Goal: Information Seeking & Learning: Learn about a topic

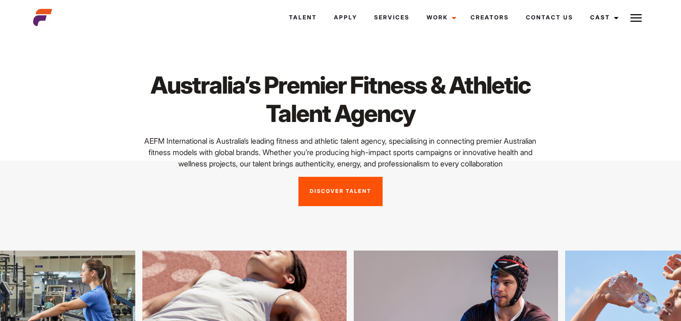
click at [322, 201] on link "Discover Talent" at bounding box center [341, 191] width 84 height 29
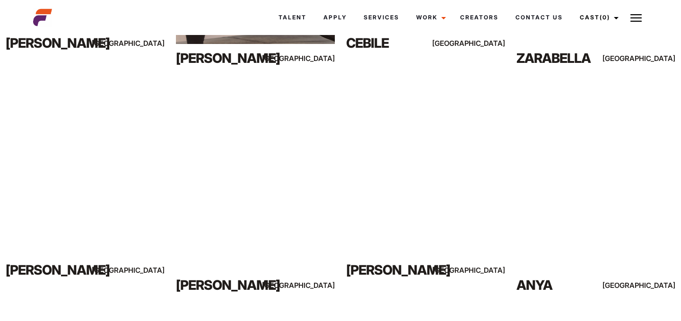
scroll to position [608, 0]
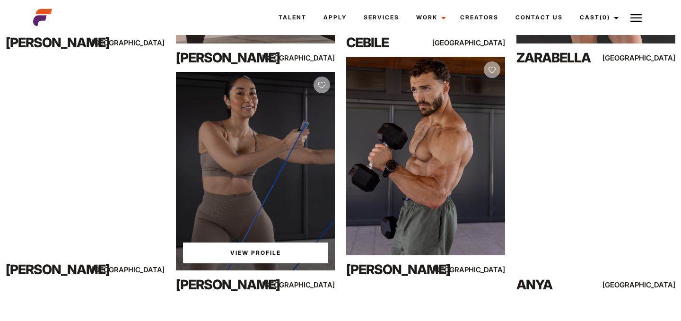
click at [262, 251] on link "View Profile" at bounding box center [255, 253] width 145 height 21
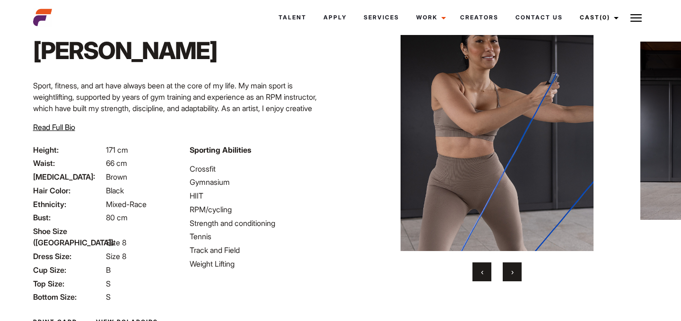
scroll to position [51, 0]
click at [510, 269] on button "›" at bounding box center [512, 271] width 19 height 19
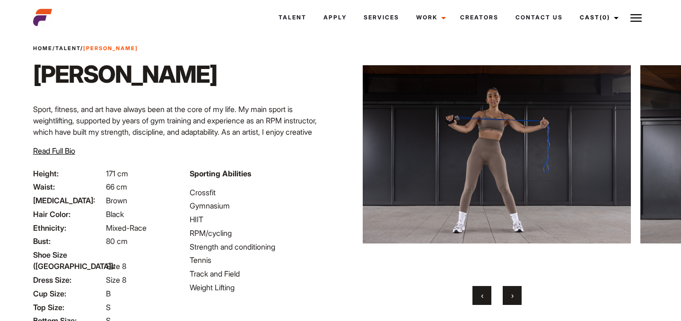
scroll to position [26, 0]
click at [515, 292] on button "›" at bounding box center [512, 296] width 19 height 19
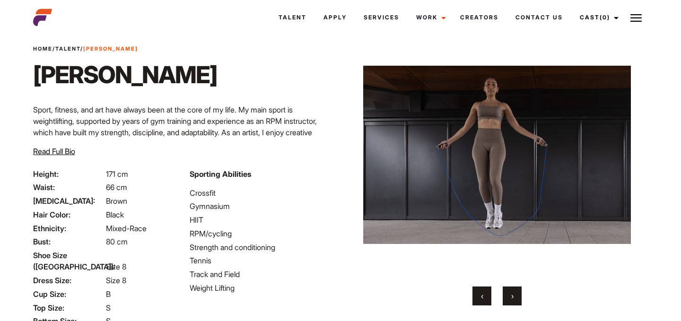
click at [515, 292] on button "›" at bounding box center [512, 296] width 19 height 19
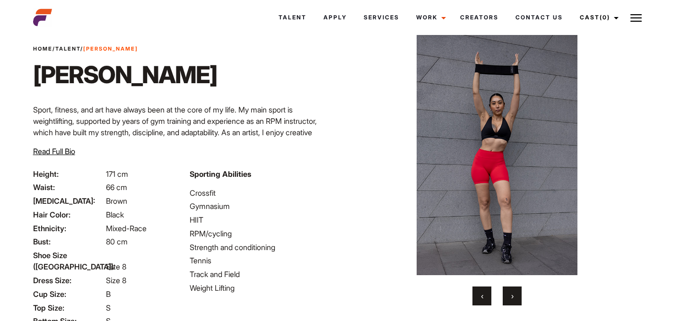
click at [515, 292] on button "›" at bounding box center [512, 296] width 19 height 19
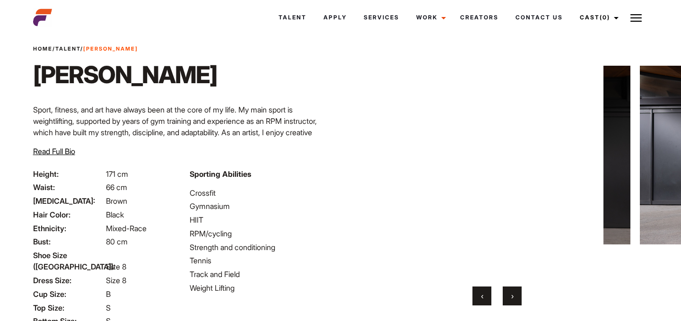
click at [515, 292] on button "›" at bounding box center [512, 296] width 19 height 19
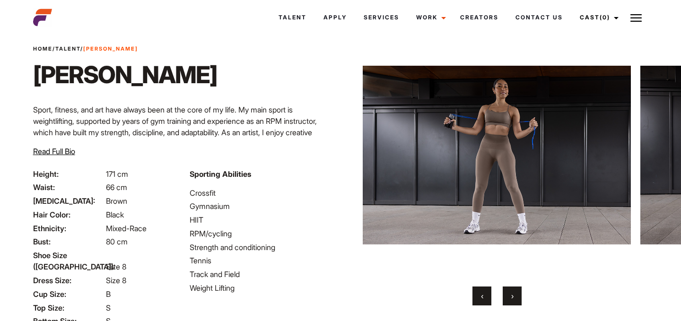
click at [515, 292] on button "›" at bounding box center [512, 296] width 19 height 19
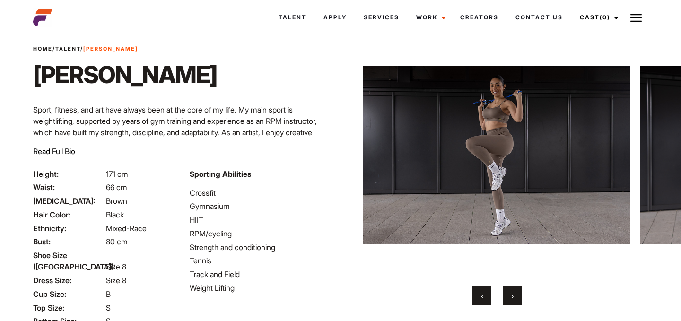
click at [515, 292] on button "›" at bounding box center [512, 296] width 19 height 19
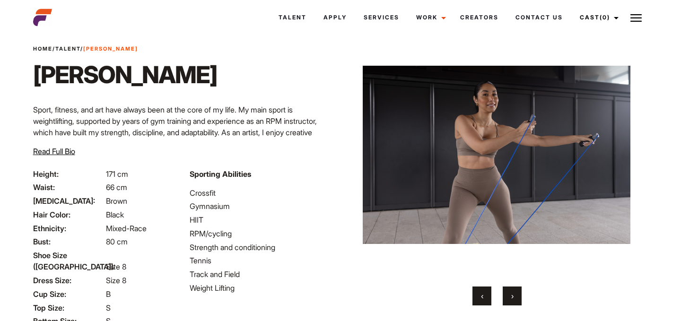
click at [515, 292] on button "›" at bounding box center [512, 296] width 19 height 19
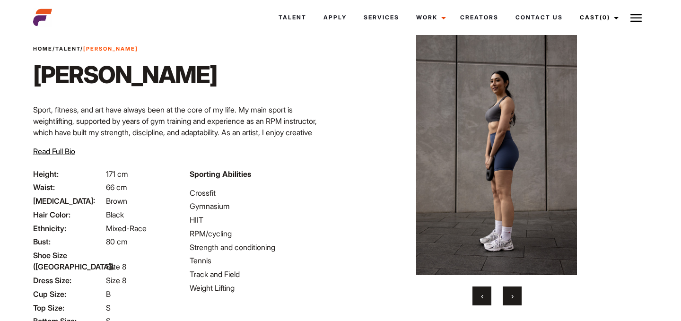
click at [515, 292] on button "›" at bounding box center [512, 296] width 19 height 19
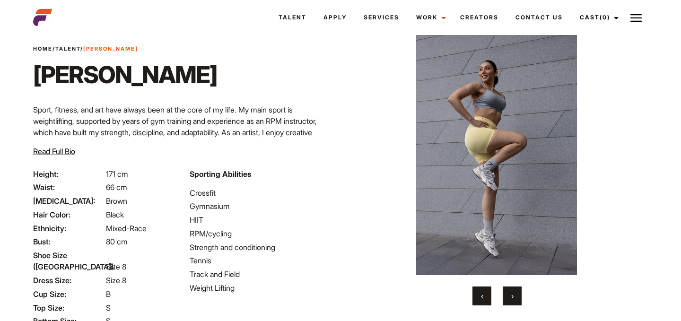
click at [515, 292] on button "›" at bounding box center [512, 296] width 19 height 19
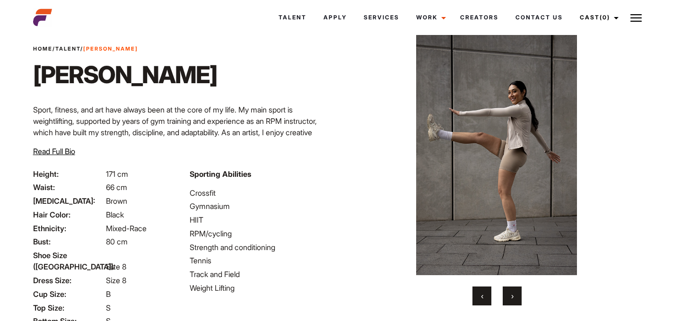
click at [515, 292] on button "›" at bounding box center [512, 296] width 19 height 19
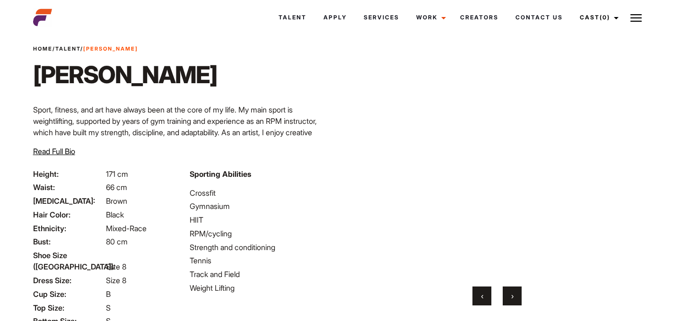
click at [515, 292] on button "›" at bounding box center [512, 296] width 19 height 19
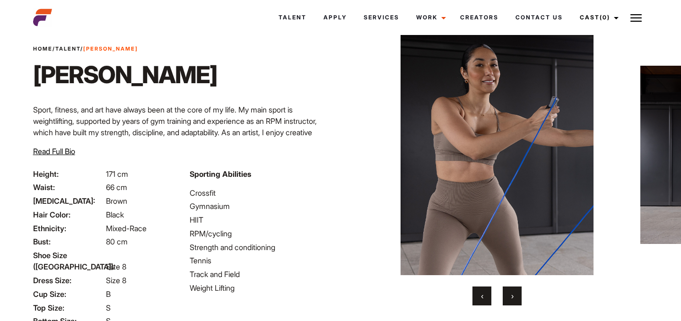
click at [515, 292] on button "›" at bounding box center [512, 296] width 19 height 19
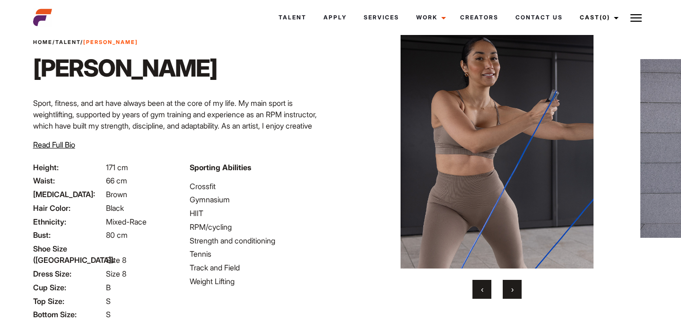
scroll to position [27, 0]
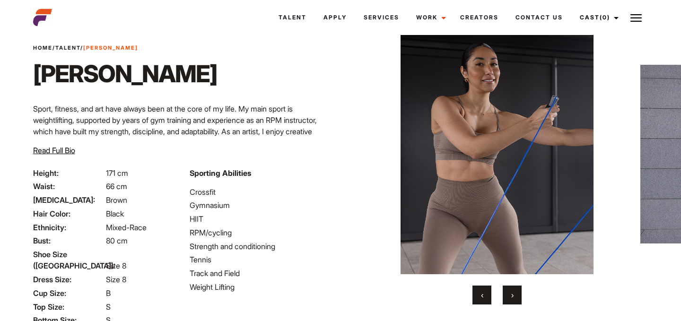
click at [513, 296] on span "›" at bounding box center [512, 295] width 2 height 9
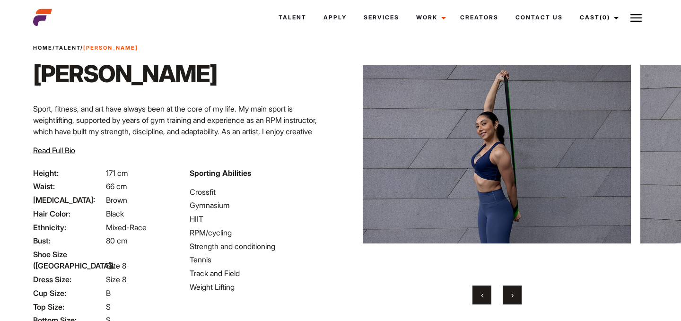
click at [513, 296] on span "›" at bounding box center [512, 295] width 2 height 9
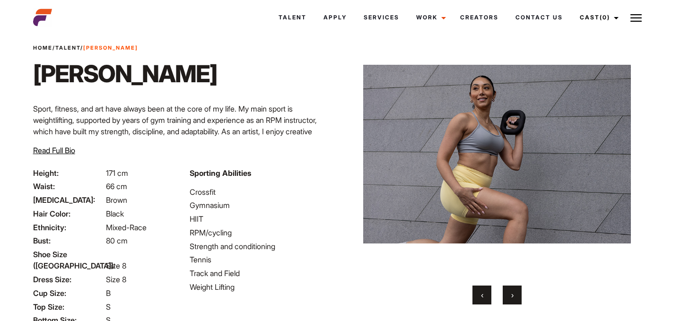
click at [513, 296] on span "›" at bounding box center [512, 295] width 2 height 9
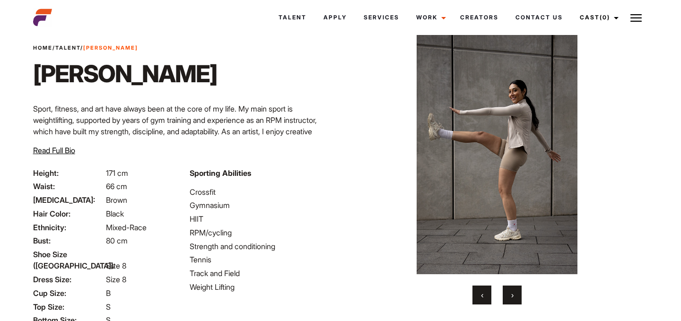
click at [513, 296] on span "›" at bounding box center [512, 295] width 2 height 9
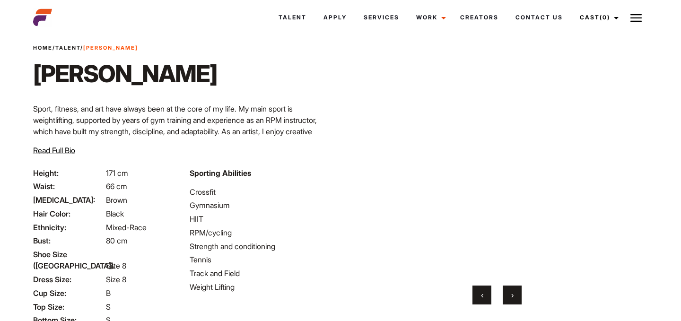
click at [513, 296] on span "›" at bounding box center [512, 295] width 2 height 9
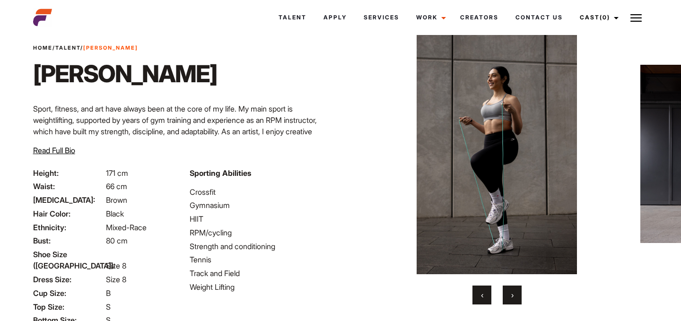
click at [513, 296] on span "›" at bounding box center [512, 295] width 2 height 9
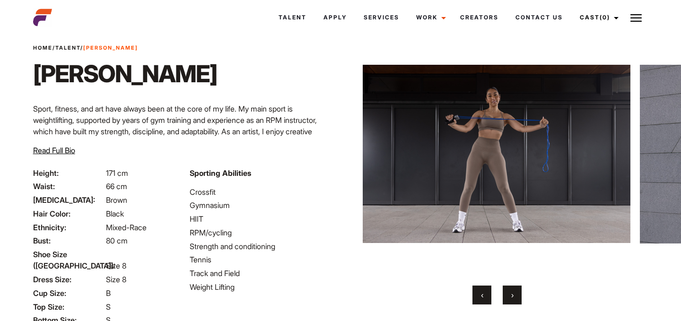
click at [513, 296] on span "›" at bounding box center [512, 295] width 2 height 9
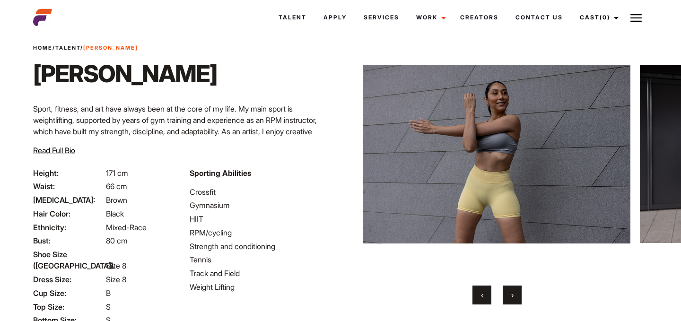
click at [513, 296] on span "›" at bounding box center [512, 295] width 2 height 9
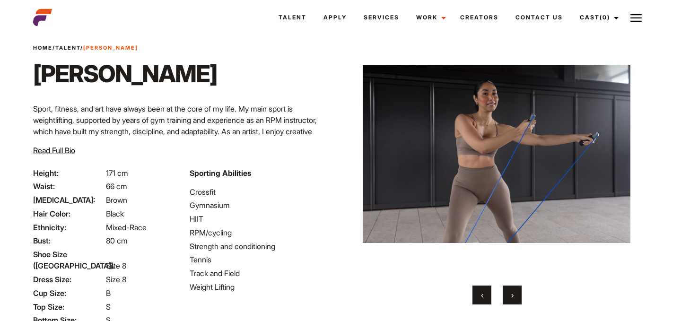
click at [513, 296] on span "›" at bounding box center [512, 295] width 2 height 9
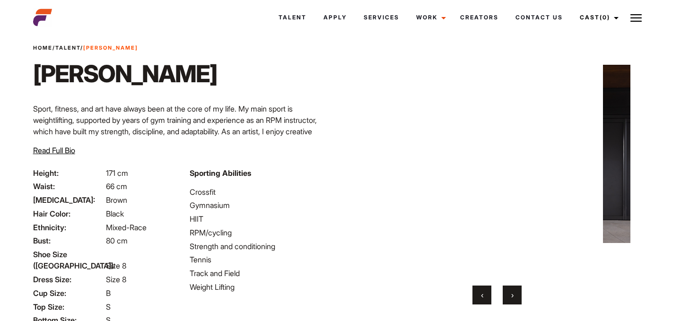
click at [513, 296] on span "›" at bounding box center [512, 295] width 2 height 9
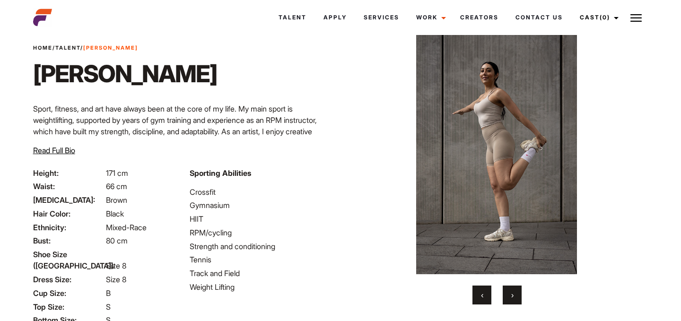
click at [513, 296] on span "›" at bounding box center [512, 295] width 2 height 9
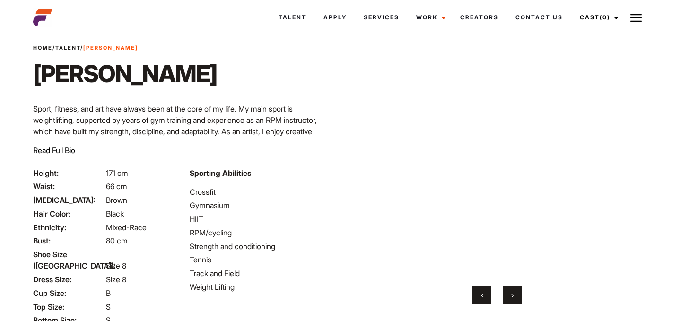
click at [513, 296] on span "›" at bounding box center [512, 295] width 2 height 9
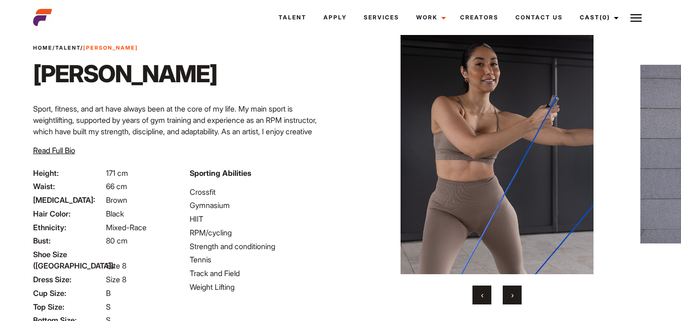
click at [513, 296] on span "›" at bounding box center [512, 295] width 2 height 9
